Goal: Task Accomplishment & Management: Complete application form

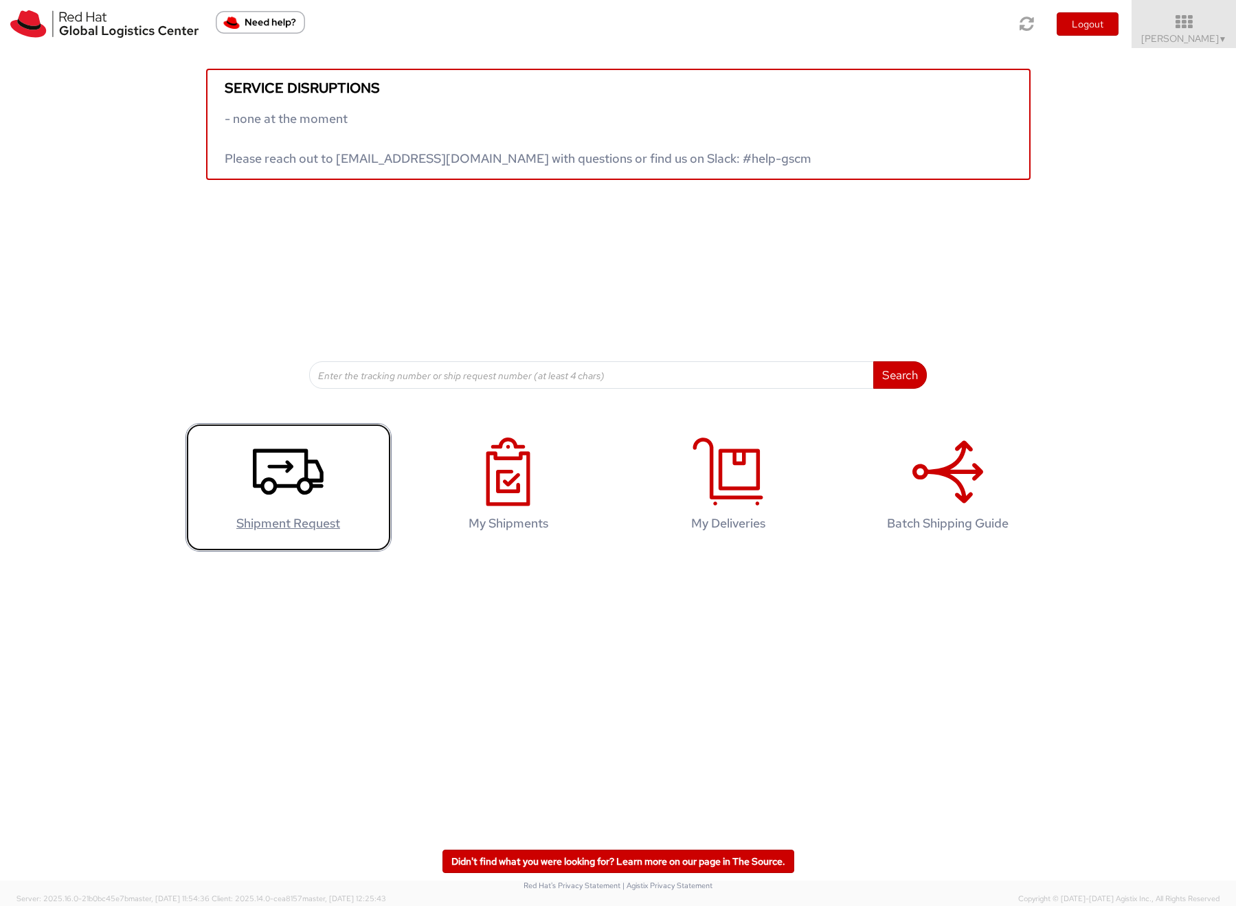
click at [290, 473] on icon at bounding box center [288, 472] width 71 height 69
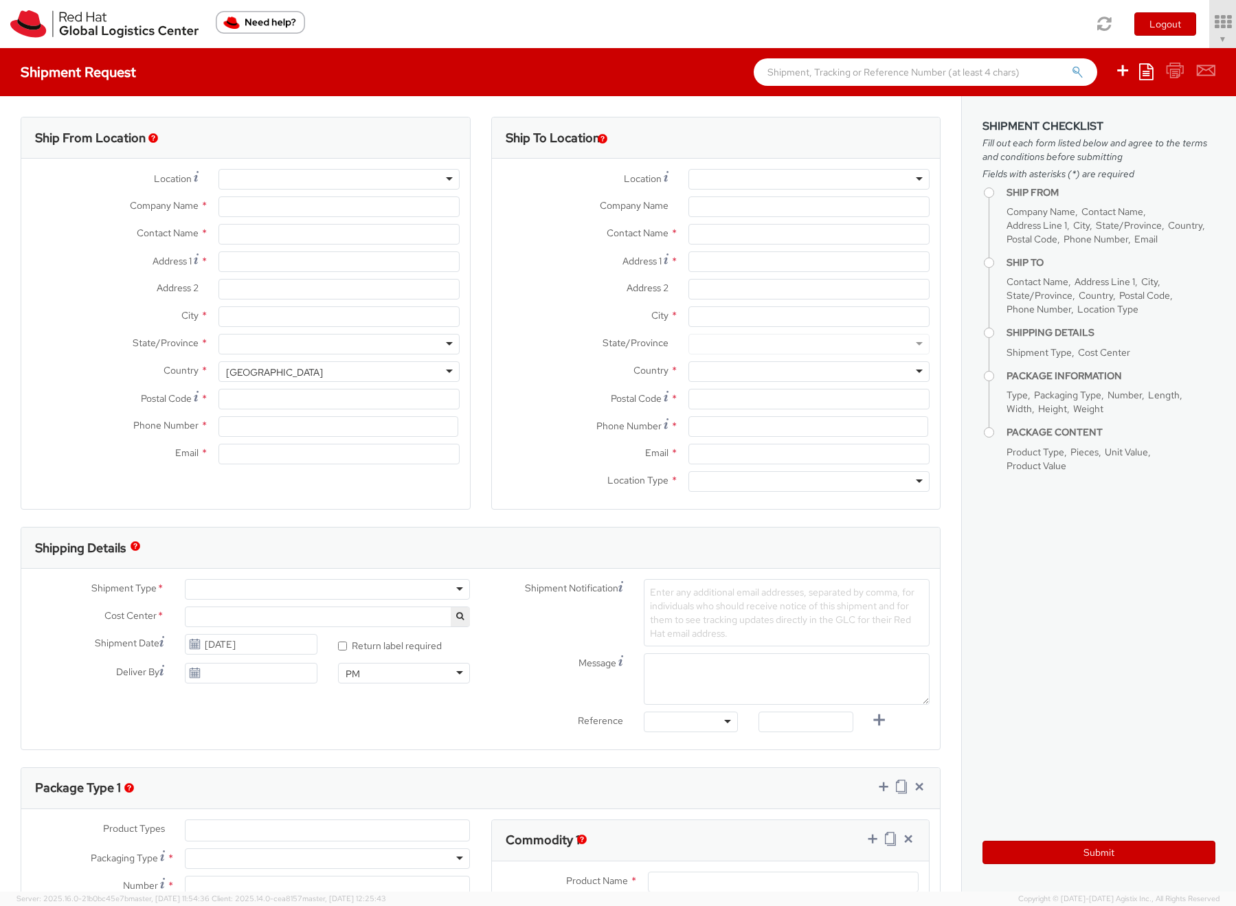
select select "700"
select select
type input "Red Hat Inc."
type input "[PERSON_NAME]"
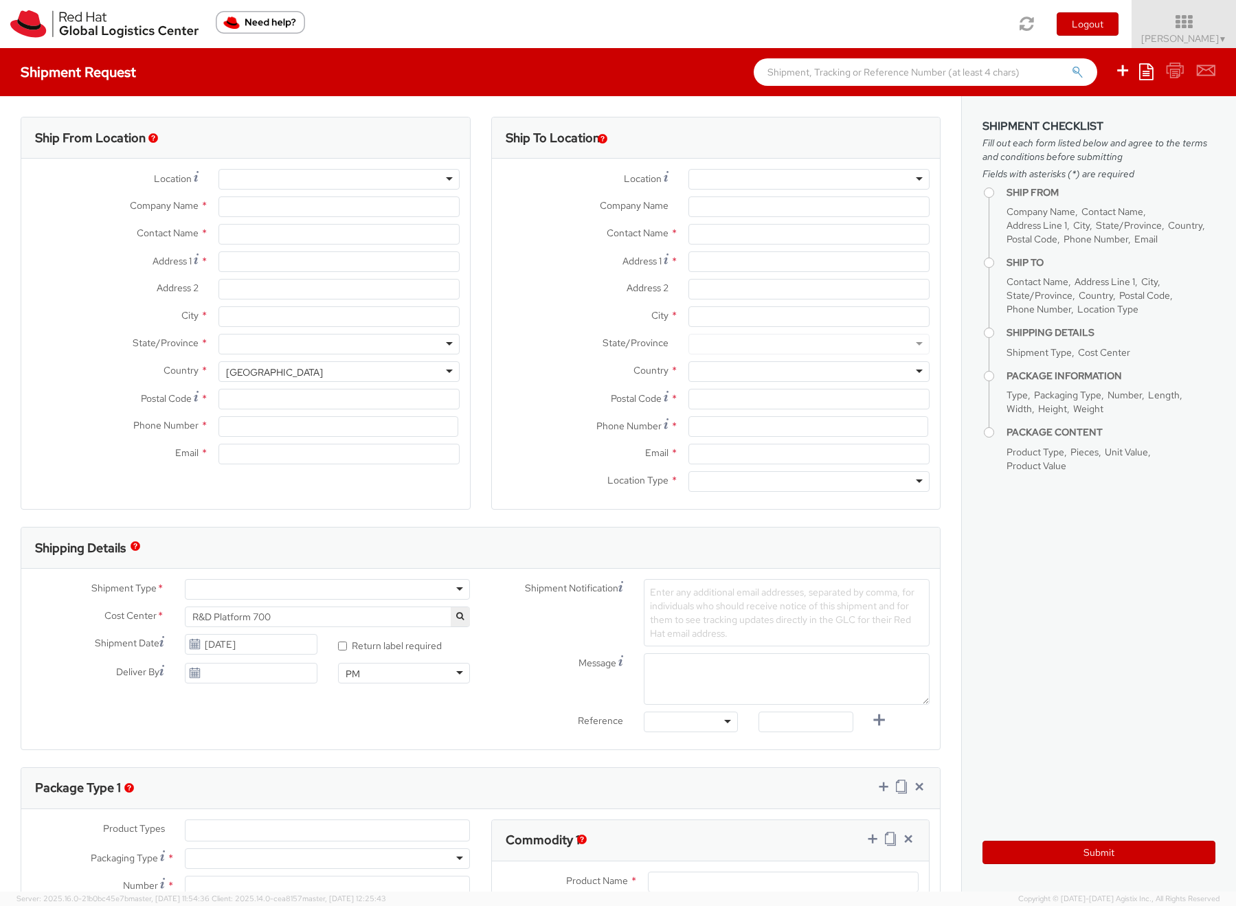
type input "[STREET_ADDRESS]"
type input "[PERSON_NAME]"
type input "01851"
type input "19783923936"
type input "[EMAIL_ADDRESS][DOMAIN_NAME]"
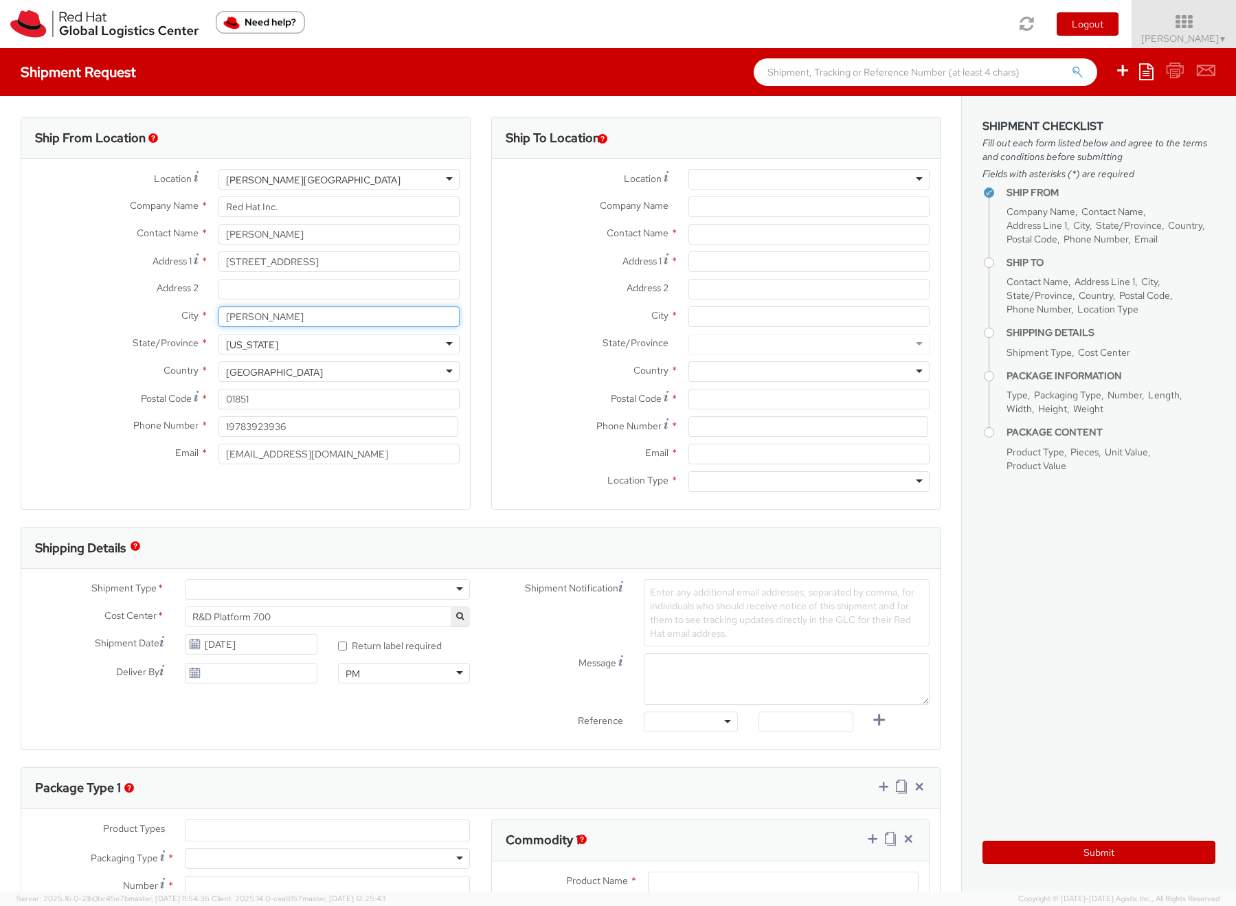
click at [286, 315] on input "[PERSON_NAME]" at bounding box center [338, 316] width 241 height 21
click at [341, 260] on input "[STREET_ADDRESS]" at bounding box center [338, 261] width 241 height 21
type input "900 Chelmsford S"
type input "9"
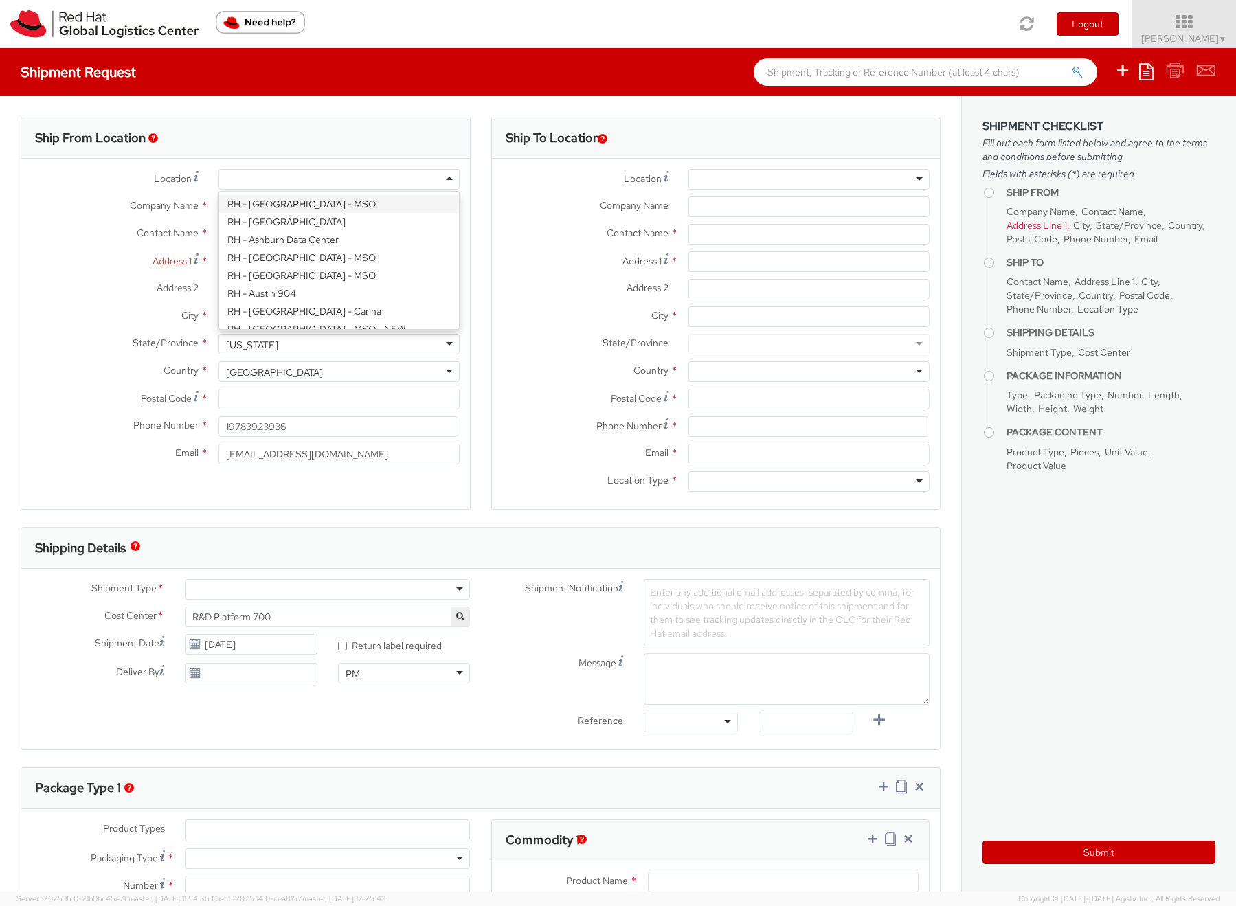
click at [441, 181] on div at bounding box center [338, 179] width 241 height 21
click at [309, 180] on div at bounding box center [338, 179] width 241 height 21
type input "[STREET_ADDRESS]"
type input "01851"
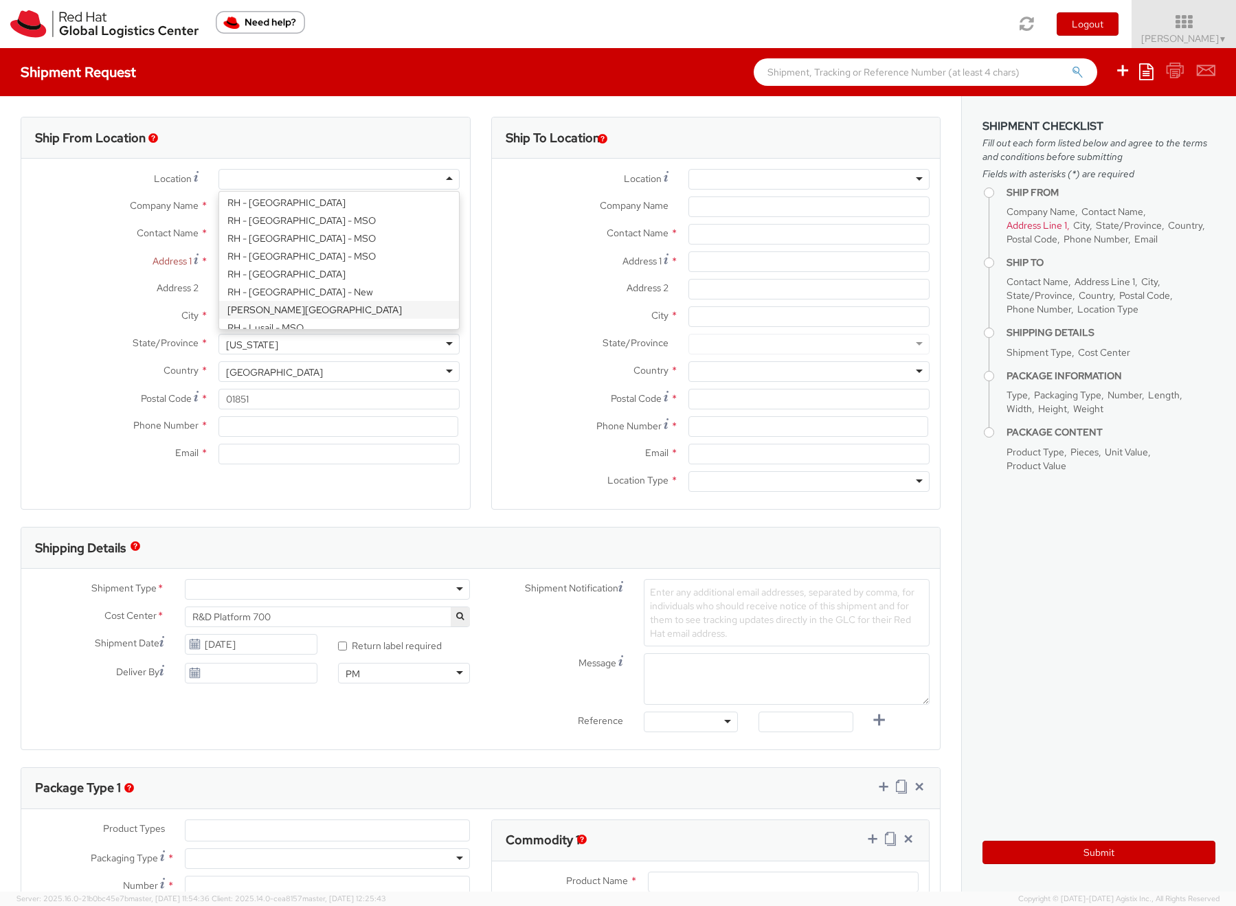
scroll to position [0, 0]
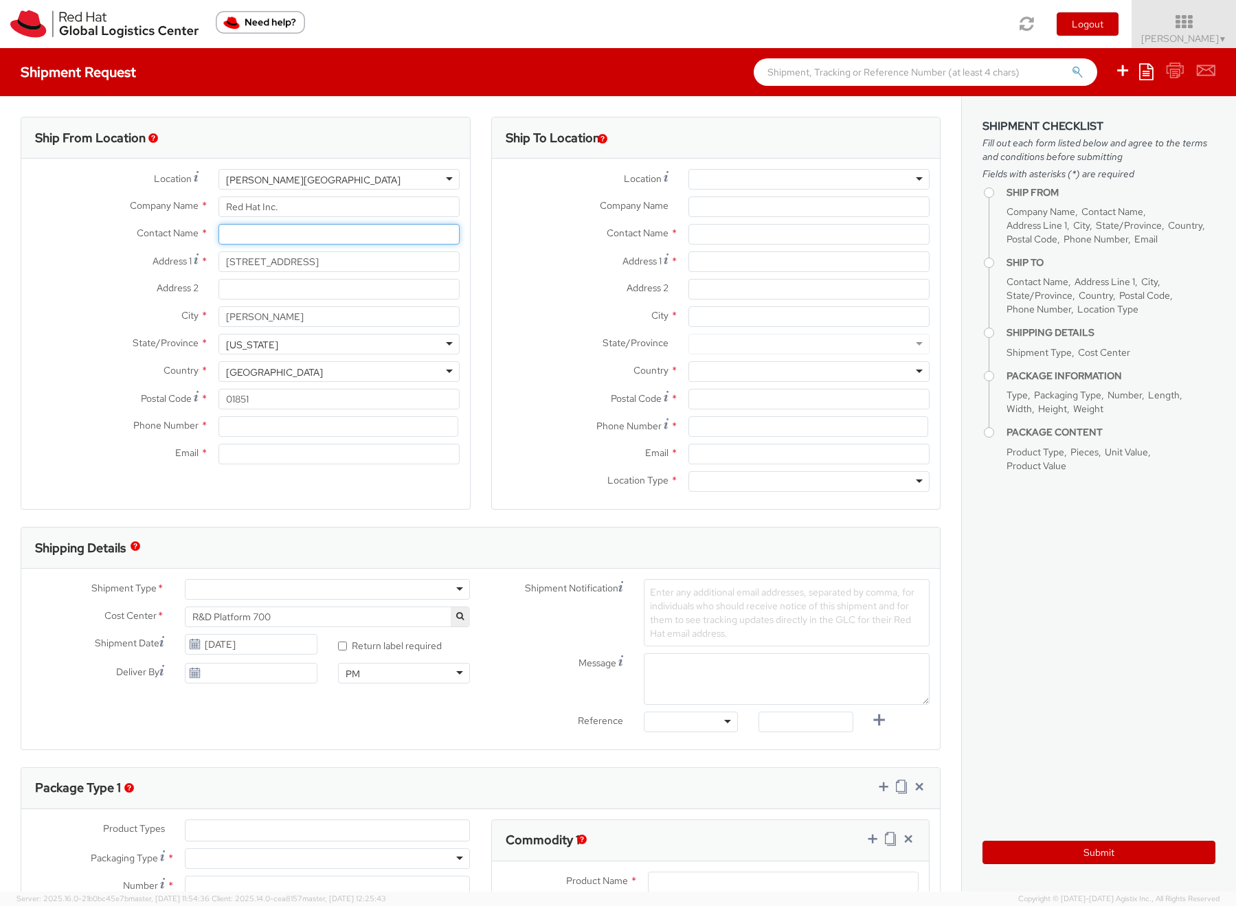
click at [257, 233] on input "text" at bounding box center [338, 234] width 241 height 21
click at [236, 234] on input "text" at bounding box center [338, 234] width 241 height 21
type input "e"
type input "[PERSON_NAME]"
click at [252, 425] on input at bounding box center [338, 426] width 240 height 21
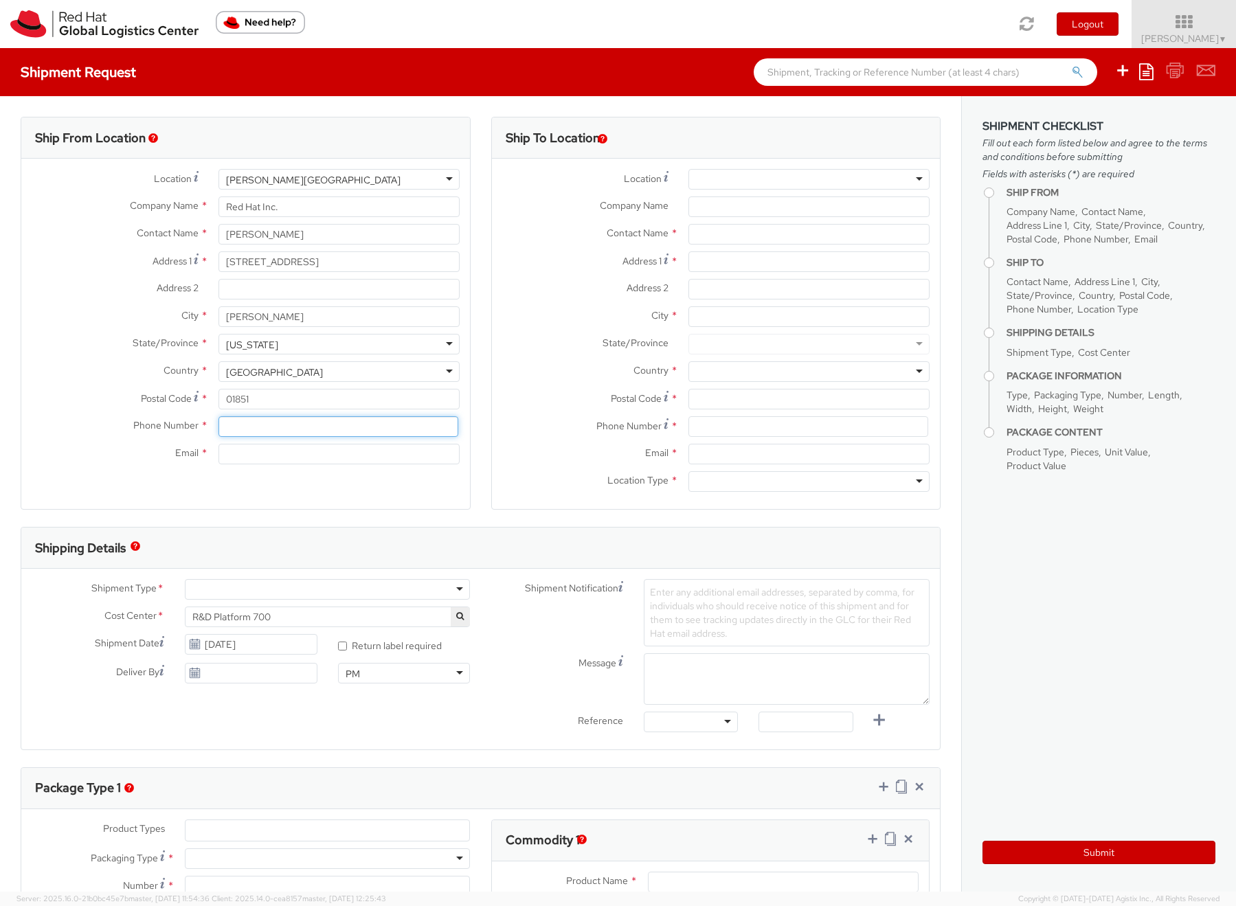
click at [236, 426] on input at bounding box center [338, 426] width 240 height 21
type input "8572583183"
click at [247, 458] on input "Email *" at bounding box center [338, 454] width 241 height 21
type input "[EMAIL_ADDRESS][DOMAIN_NAME]"
click at [481, 454] on div "Ship To Location Location * [GEOGRAPHIC_DATA] - [GEOGRAPHIC_DATA] - [GEOGRAPHIC…" at bounding box center [716, 322] width 471 height 410
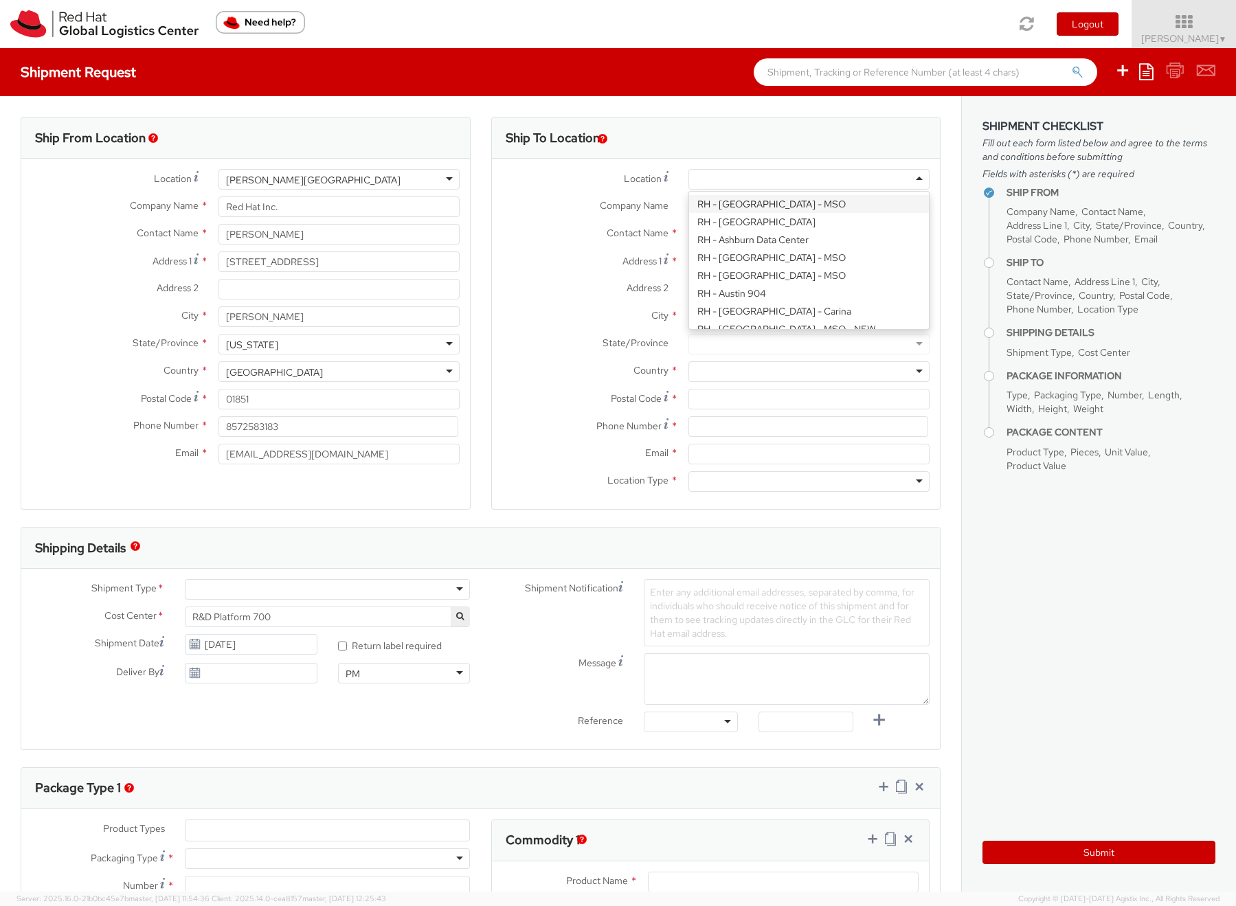
click at [815, 178] on div at bounding box center [808, 179] width 241 height 21
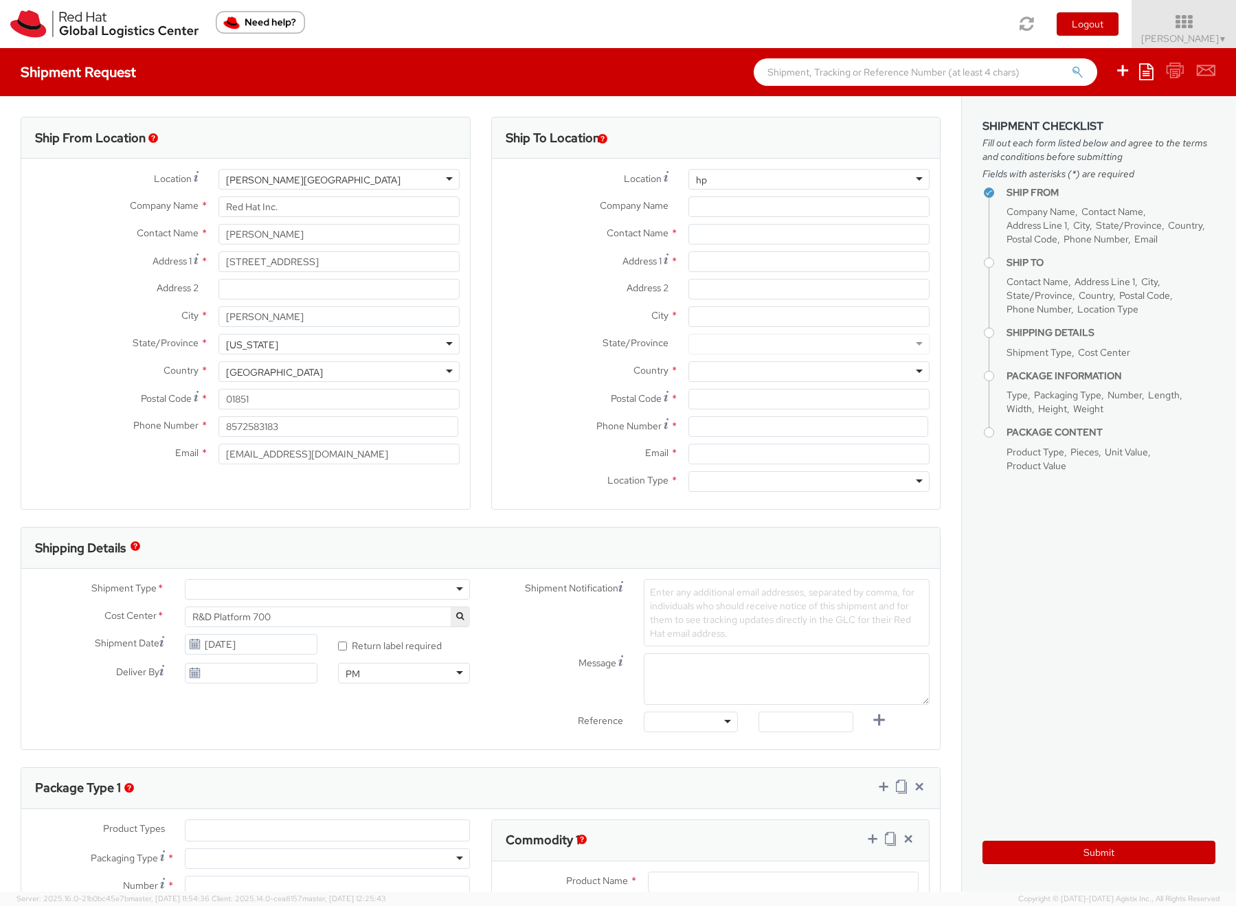
type input "h"
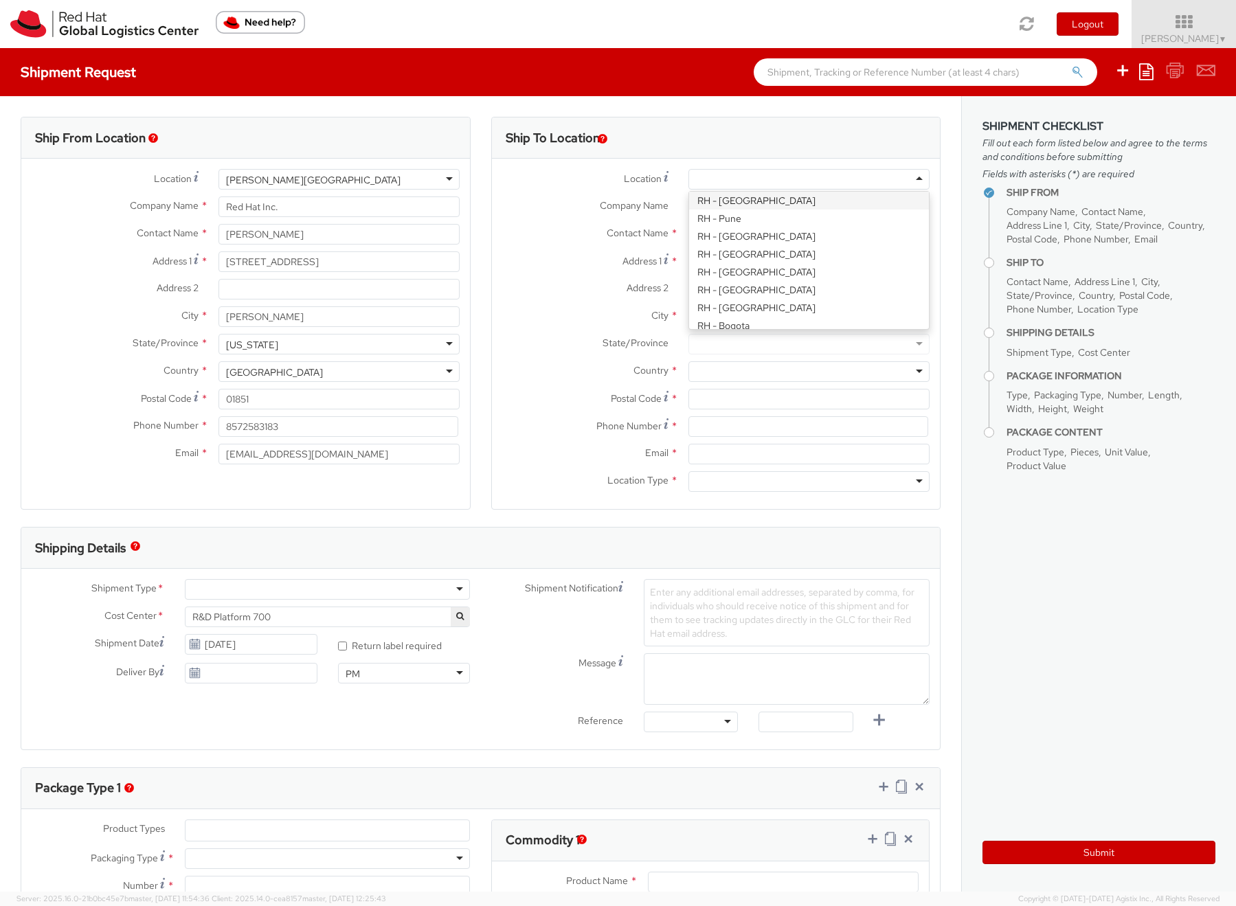
scroll to position [570, 0]
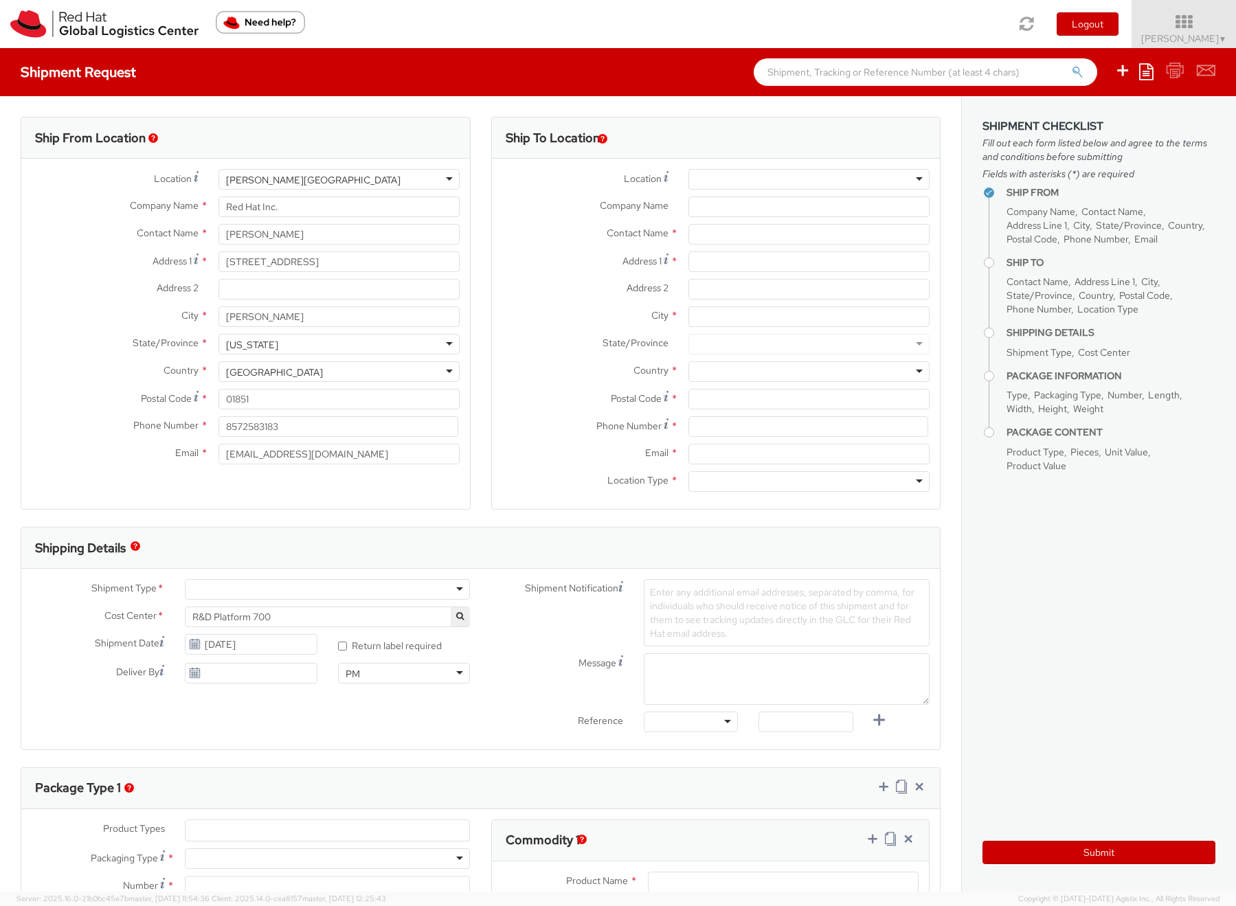
click at [572, 182] on label "Location *" at bounding box center [585, 178] width 187 height 19
click at [697, 203] on input "Company Name *" at bounding box center [808, 206] width 241 height 21
type input "HP Inc."
click at [728, 235] on input "text" at bounding box center [808, 234] width 241 height 21
type input "[PERSON_NAME]"
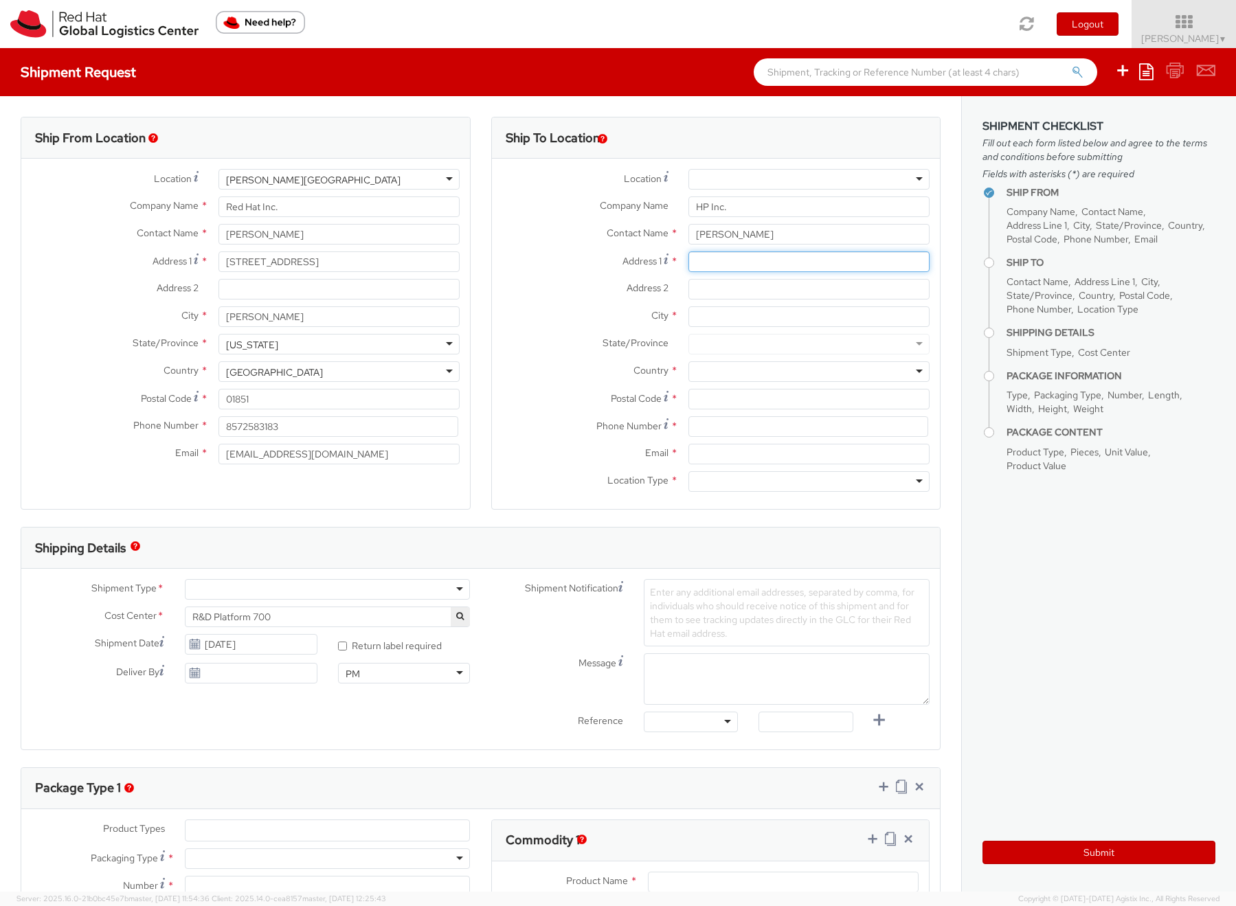
click at [736, 259] on input "Address 1 *" at bounding box center [808, 261] width 241 height 21
type input "[STREET_ADDRESS]"
click at [716, 316] on input "City *" at bounding box center [808, 316] width 241 height 21
type input "[GEOGRAPHIC_DATA][PERSON_NAME]"
click at [729, 342] on div at bounding box center [808, 344] width 241 height 21
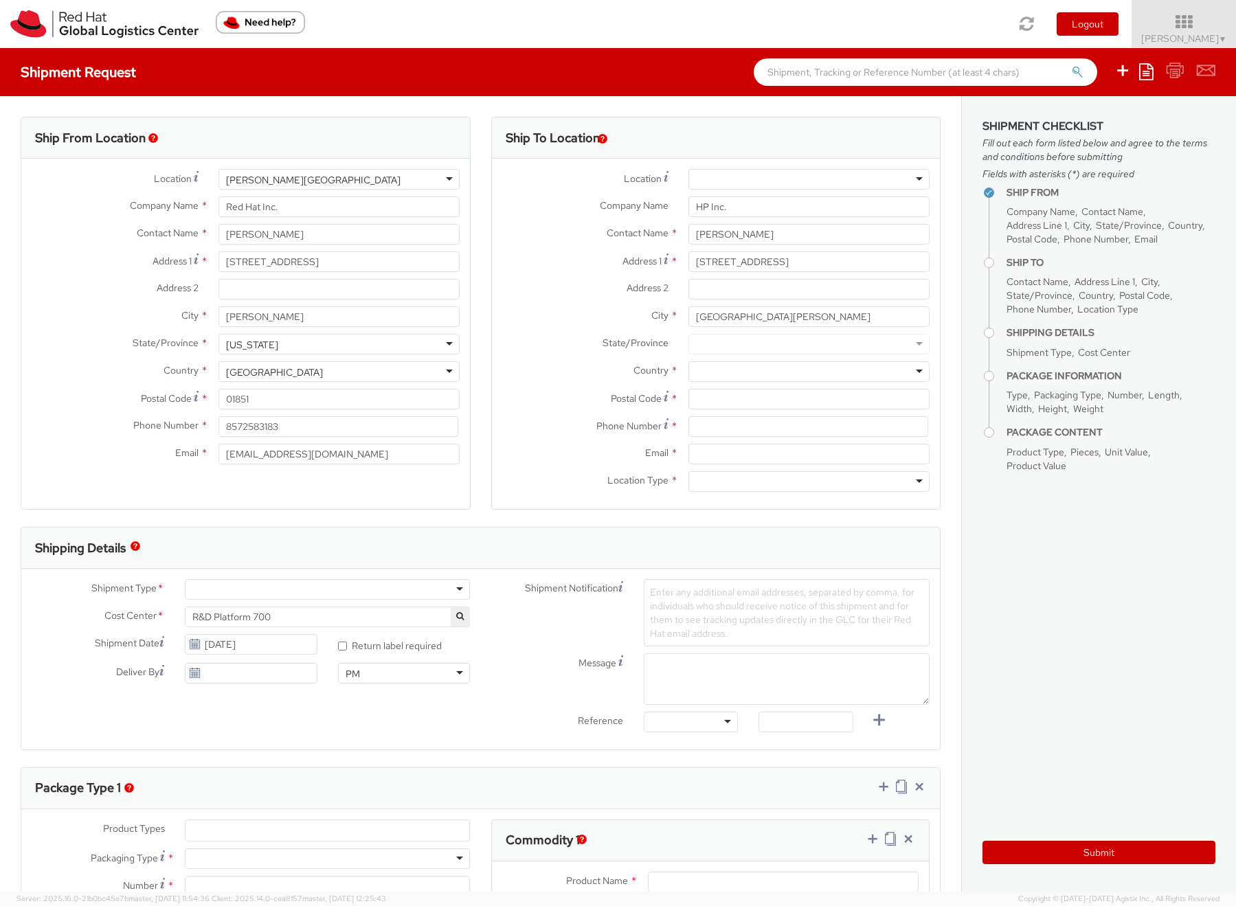
click at [766, 366] on div at bounding box center [808, 371] width 241 height 21
click at [709, 344] on div at bounding box center [808, 344] width 241 height 21
click at [714, 339] on div at bounding box center [808, 344] width 241 height 21
click at [727, 341] on div at bounding box center [808, 344] width 241 height 21
click at [724, 369] on div at bounding box center [808, 371] width 241 height 21
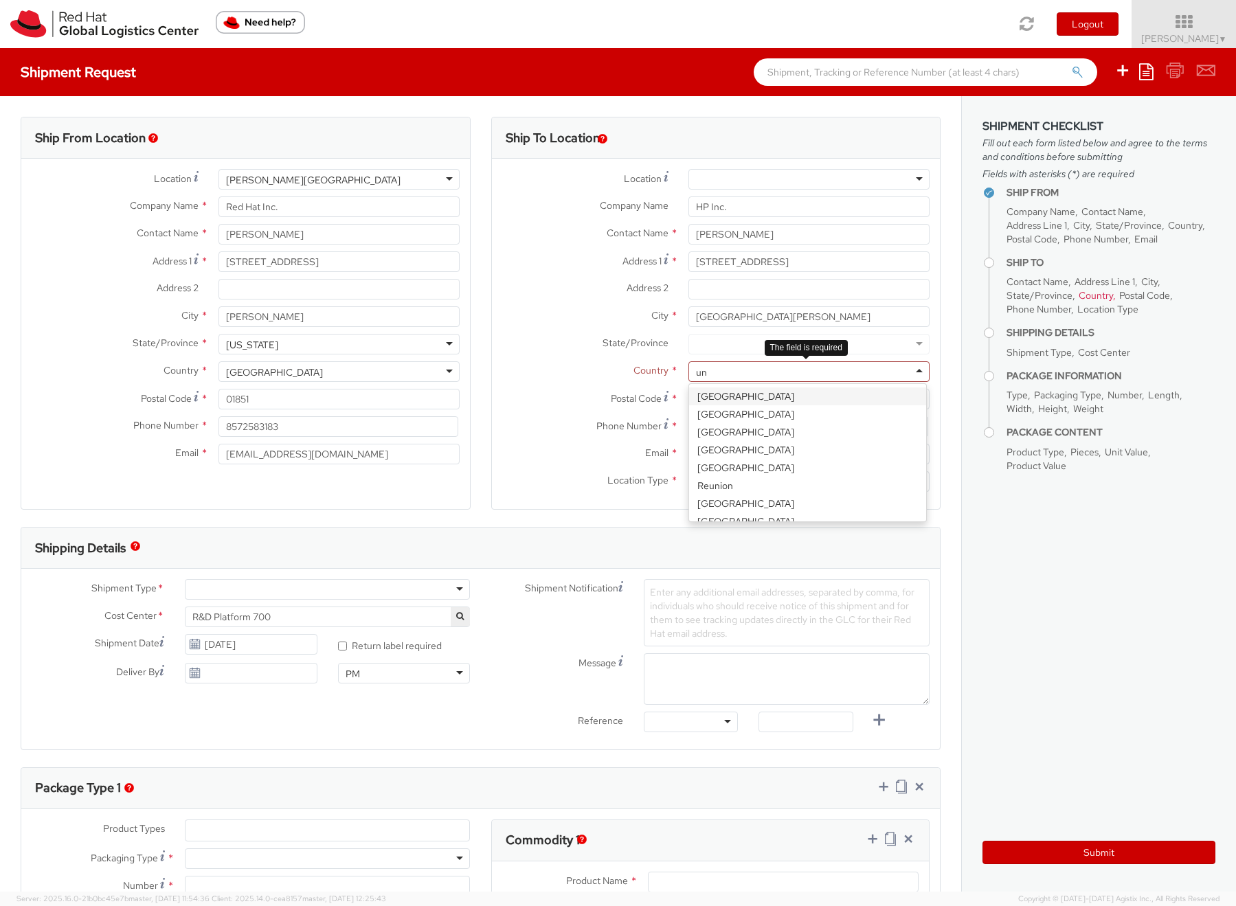
type input "uni"
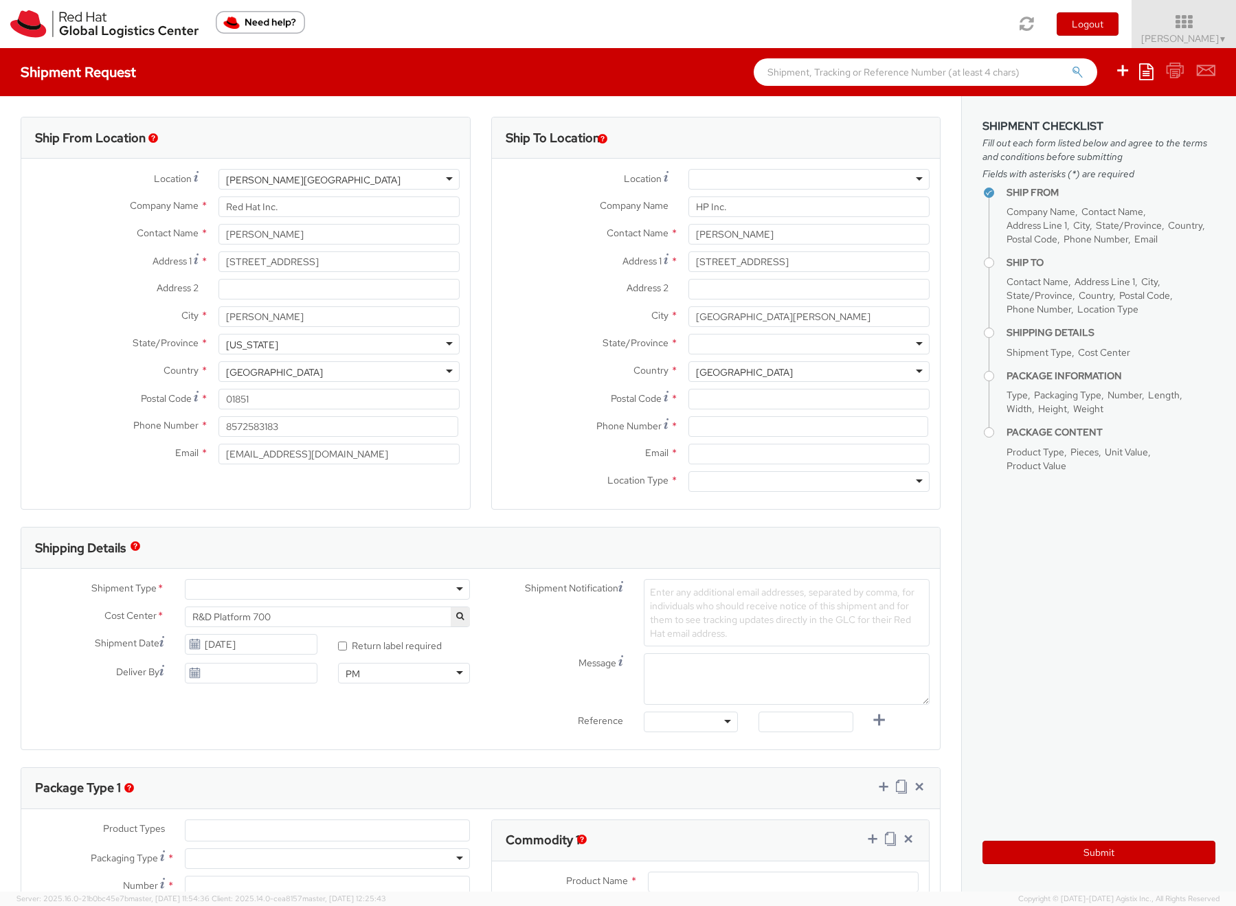
click at [743, 344] on div at bounding box center [808, 344] width 241 height 21
type input "colo"
click at [700, 401] on input "Postal Code *" at bounding box center [808, 399] width 241 height 21
click at [778, 262] on input "[STREET_ADDRESS]" at bounding box center [808, 261] width 241 height 21
type input "1"
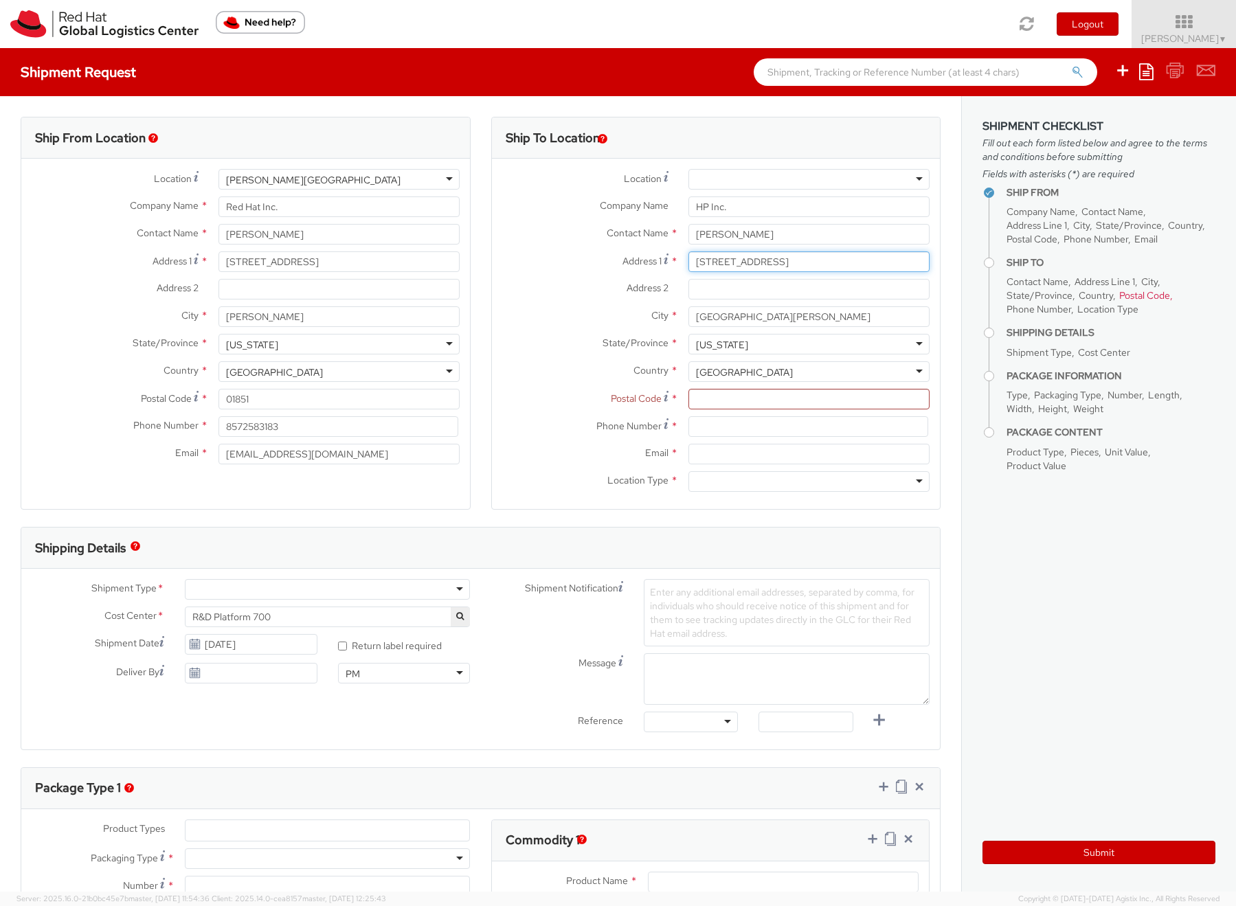
type input "[STREET_ADDRESS]"
click at [739, 399] on input "Postal Code *" at bounding box center [808, 399] width 241 height 21
click at [711, 399] on input "Postal Code *" at bounding box center [808, 399] width 241 height 21
type input "80528-8903"
click at [732, 426] on input at bounding box center [808, 426] width 240 height 21
